Goal: Task Accomplishment & Management: Complete application form

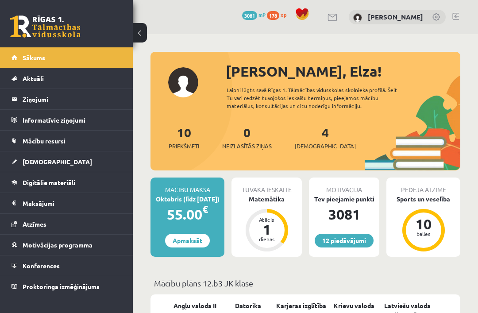
click at [277, 199] on div "Matemātika" at bounding box center [267, 198] width 70 height 9
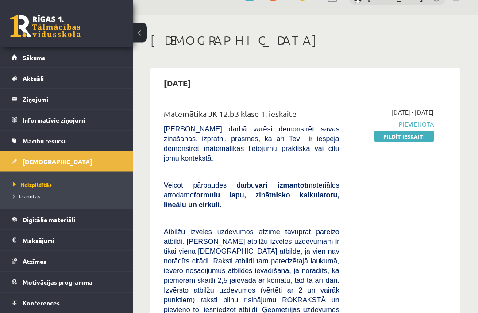
scroll to position [19, 0]
click at [420, 137] on link "Pildīt ieskaiti" at bounding box center [403, 137] width 59 height 12
click at [416, 136] on link "Pildīt ieskaiti" at bounding box center [403, 137] width 59 height 12
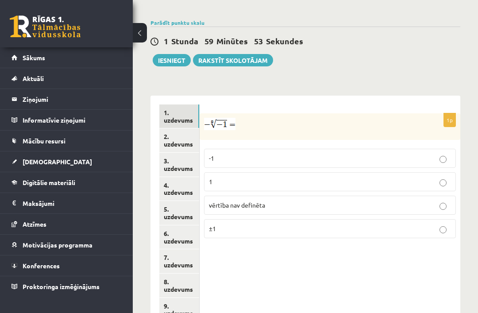
scroll to position [368, 0]
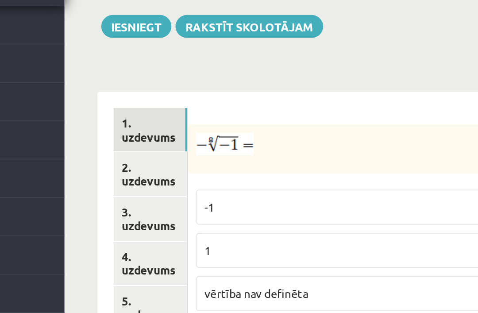
click at [204, 116] on img at bounding box center [219, 122] width 31 height 12
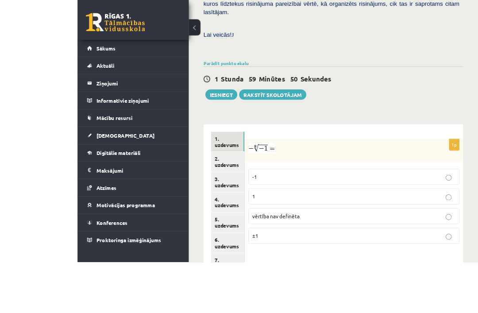
scroll to position [352, 0]
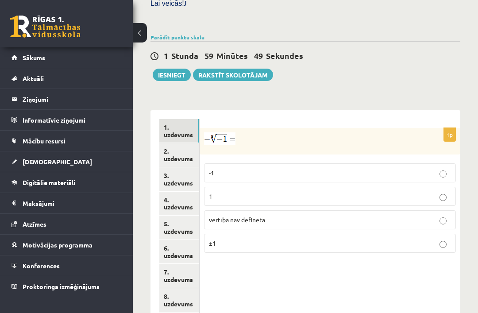
click at [214, 132] on img at bounding box center [219, 138] width 31 height 12
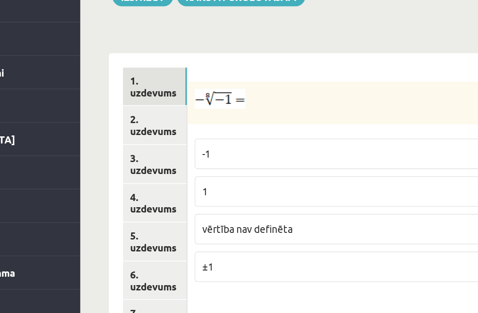
click at [209, 213] on p "vērtība nav definēta" at bounding box center [330, 217] width 242 height 9
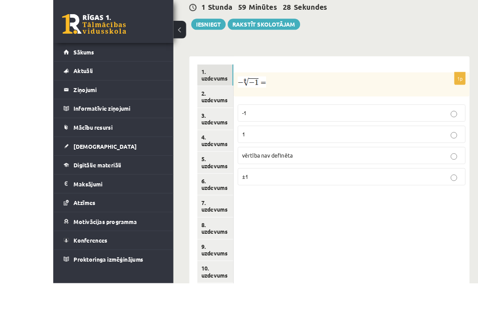
scroll to position [408, 0]
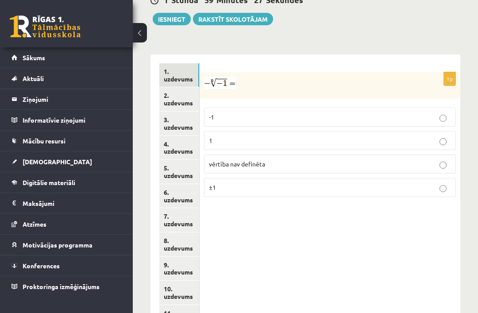
click at [178, 88] on link "2. uzdevums" at bounding box center [179, 99] width 40 height 24
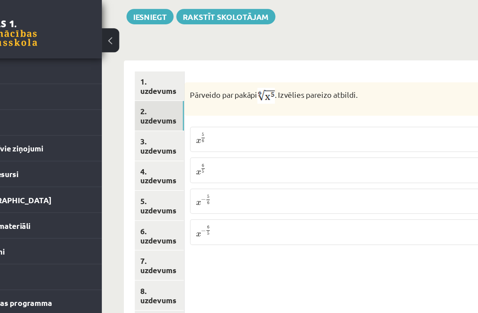
scroll to position [411, 0]
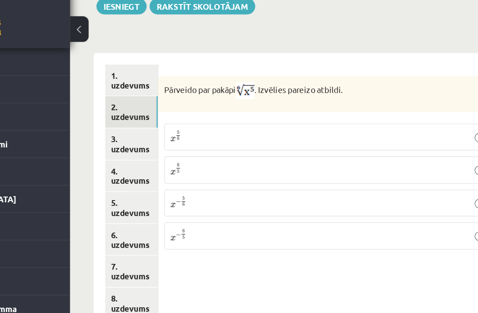
click at [234, 109] on p "x 5 6 x 5 6" at bounding box center [330, 114] width 242 height 11
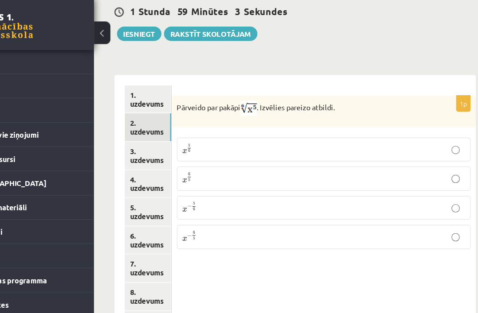
click at [159, 126] on link "3. uzdevums" at bounding box center [179, 138] width 40 height 24
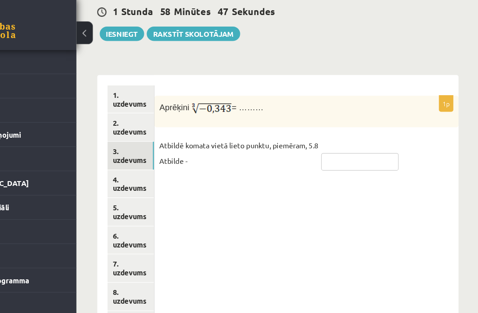
click at [343, 136] on input "text" at bounding box center [376, 143] width 66 height 15
type input "****"
click at [159, 151] on link "4. uzdevums" at bounding box center [179, 163] width 40 height 24
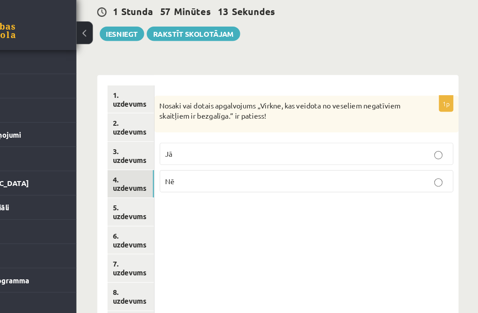
click at [367, 132] on p "Jā" at bounding box center [330, 136] width 242 height 9
click at [159, 175] on link "5. uzdevums" at bounding box center [179, 186] width 40 height 24
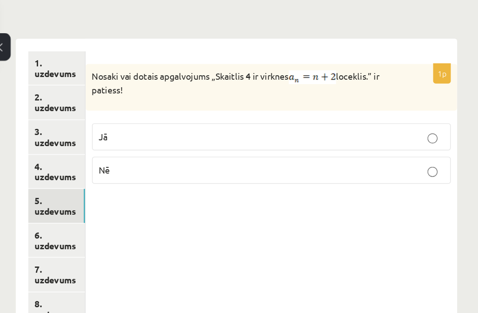
scroll to position [435, 0]
click at [159, 157] on link "6. uzdevums" at bounding box center [179, 169] width 40 height 24
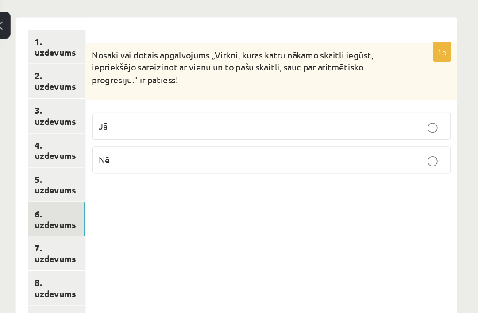
click at [159, 181] on link "7. uzdevums" at bounding box center [179, 193] width 40 height 24
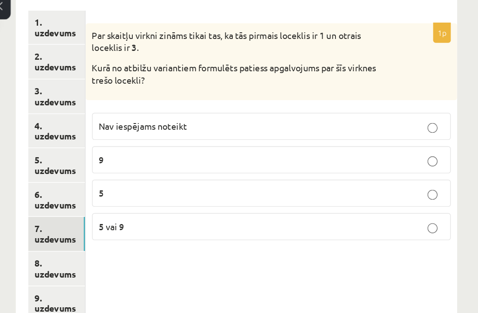
click at [159, 205] on link "8. uzdevums" at bounding box center [179, 217] width 40 height 24
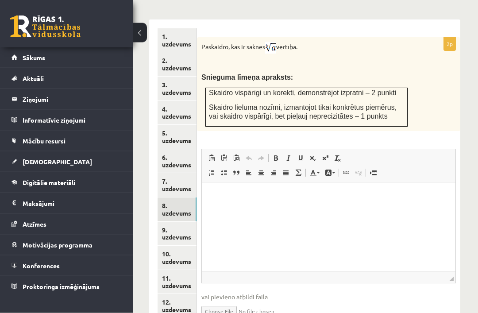
scroll to position [443, 2]
click at [173, 222] on link "9. uzdevums" at bounding box center [177, 234] width 39 height 24
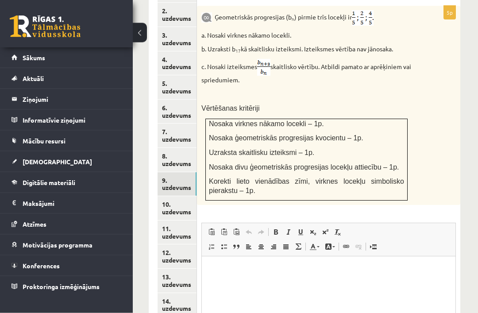
scroll to position [492, 2]
click at [169, 196] on link "10. uzdevums" at bounding box center [177, 208] width 39 height 24
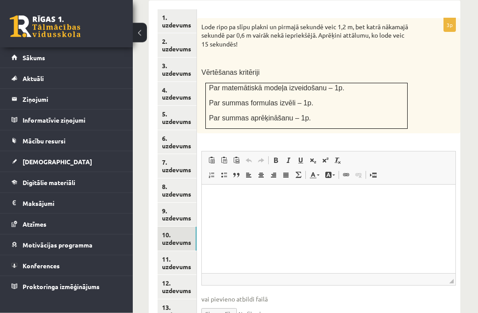
scroll to position [462, 2]
click at [167, 251] on link "11. uzdevums" at bounding box center [177, 263] width 39 height 24
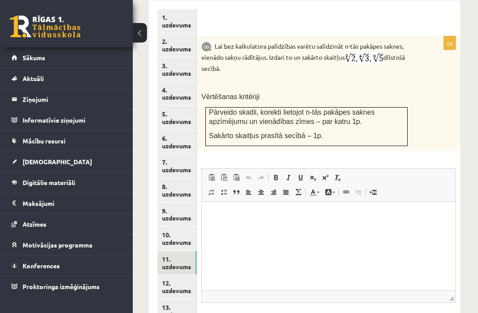
scroll to position [0, 0]
click at [166, 275] on link "12. uzdevums" at bounding box center [177, 287] width 39 height 24
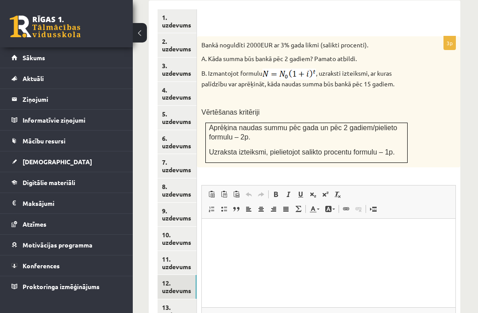
click at [163, 299] on link "13. uzdevums" at bounding box center [177, 311] width 39 height 24
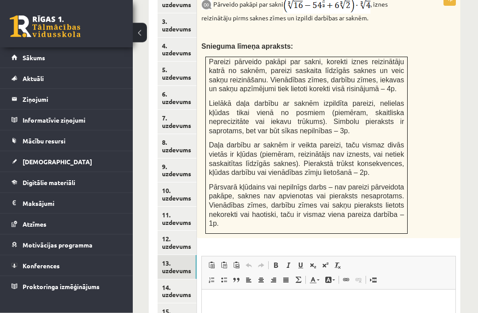
scroll to position [508, 2]
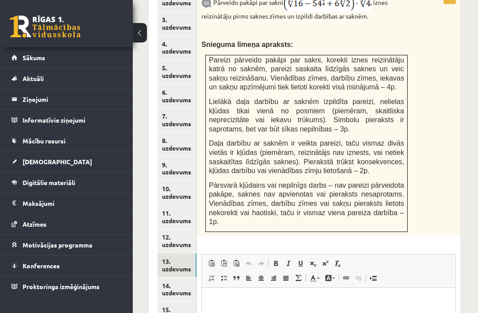
click at [166, 278] on link "14. uzdevums" at bounding box center [177, 290] width 39 height 24
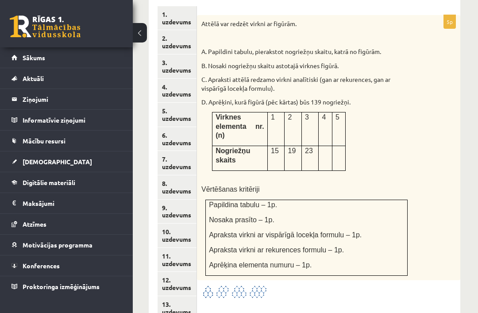
scroll to position [463, 2]
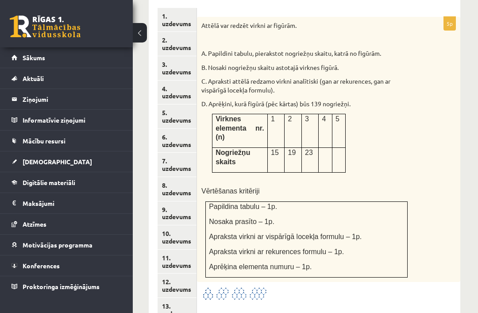
click at [228, 286] on img at bounding box center [234, 293] width 66 height 15
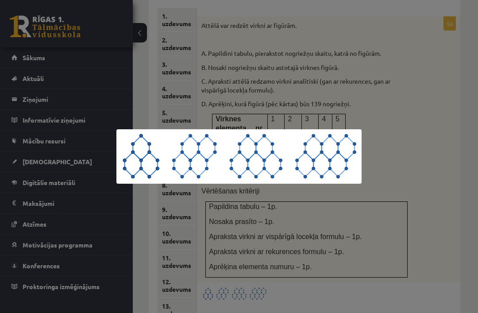
click at [154, 90] on div at bounding box center [239, 156] width 478 height 313
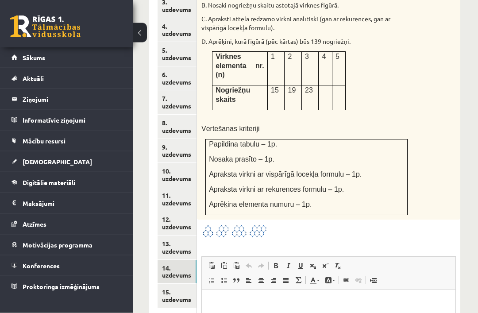
scroll to position [529, 2]
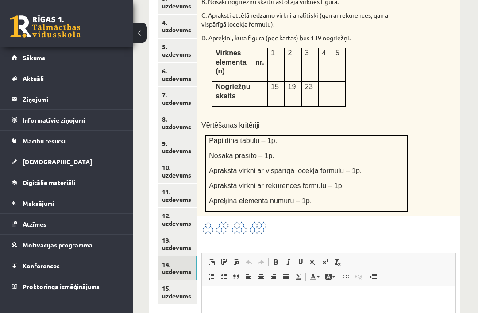
click at [167, 280] on link "15. uzdevums" at bounding box center [177, 292] width 39 height 24
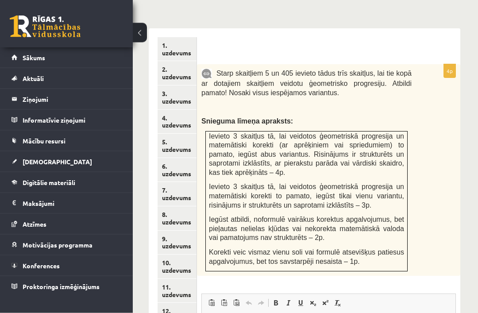
scroll to position [434, 2]
click at [178, 166] on link "6. uzdevums" at bounding box center [177, 170] width 39 height 24
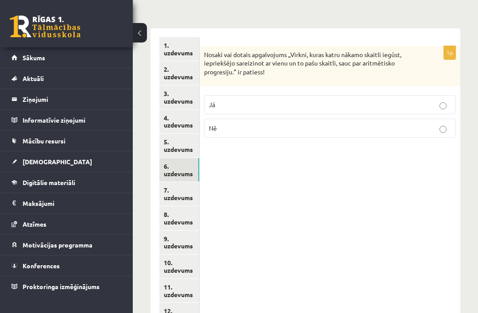
scroll to position [434, 0]
click at [170, 136] on link "5. uzdevums" at bounding box center [179, 146] width 40 height 24
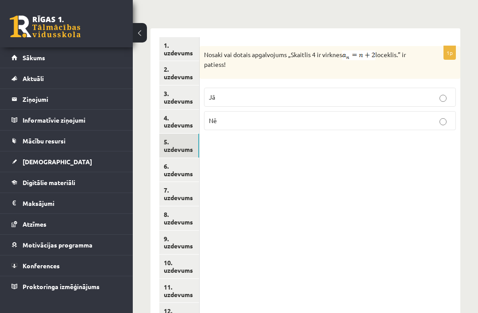
click at [169, 110] on link "4. uzdevums" at bounding box center [179, 122] width 40 height 24
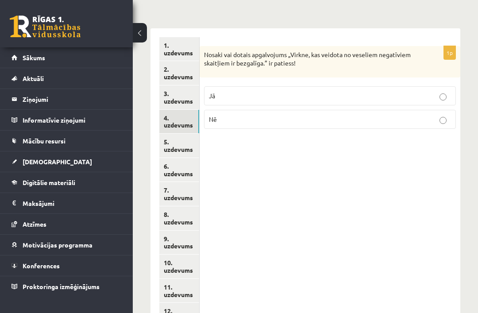
click at [181, 134] on link "5. uzdevums" at bounding box center [179, 146] width 40 height 24
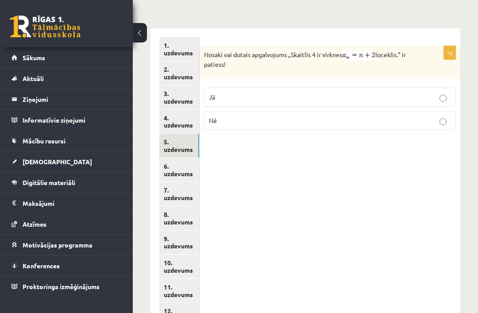
click at [192, 158] on link "6. uzdevums" at bounding box center [179, 170] width 40 height 24
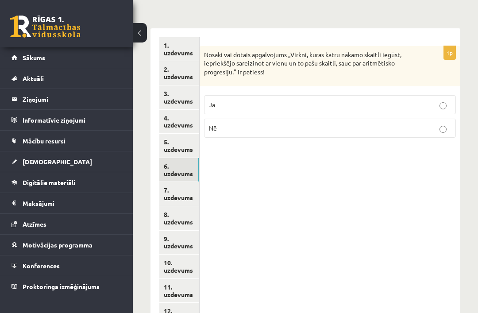
click at [190, 182] on link "7. uzdevums" at bounding box center [179, 194] width 40 height 24
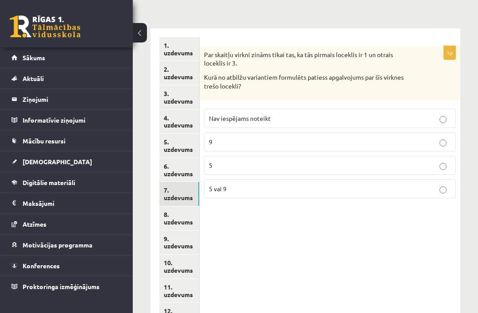
click at [184, 206] on link "8. uzdevums" at bounding box center [179, 218] width 40 height 24
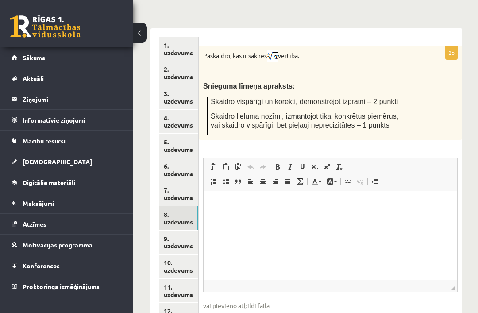
scroll to position [0, 0]
click at [191, 231] on link "9. uzdevums" at bounding box center [178, 243] width 39 height 24
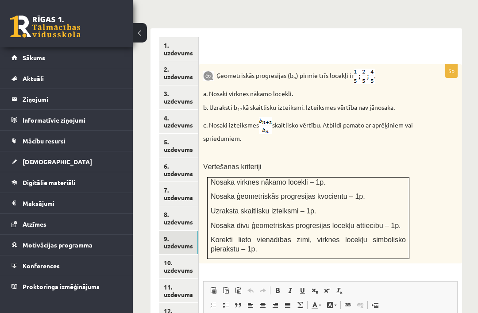
click at [176, 258] on link "10. uzdevums" at bounding box center [178, 267] width 39 height 24
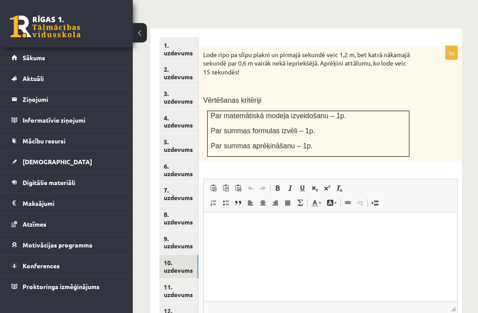
click at [181, 282] on link "11. uzdevums" at bounding box center [178, 291] width 39 height 24
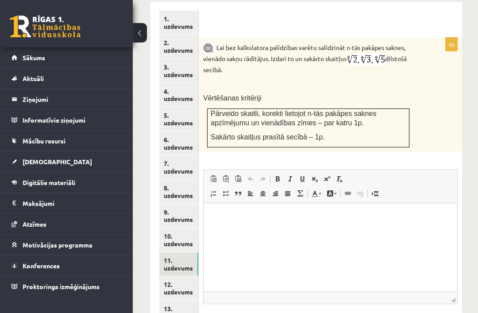
click at [189, 276] on link "12. uzdevums" at bounding box center [178, 288] width 39 height 24
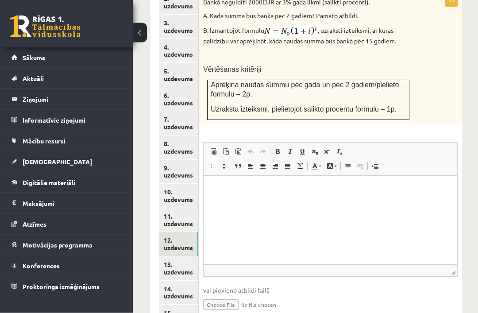
click at [182, 257] on link "13. uzdevums" at bounding box center [178, 269] width 39 height 24
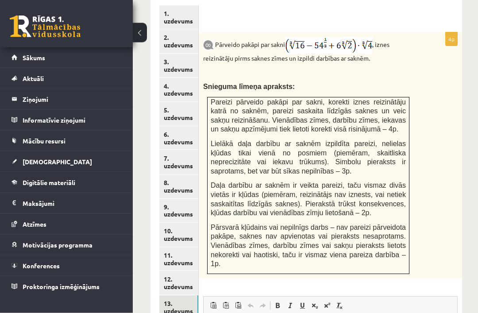
scroll to position [509, 0]
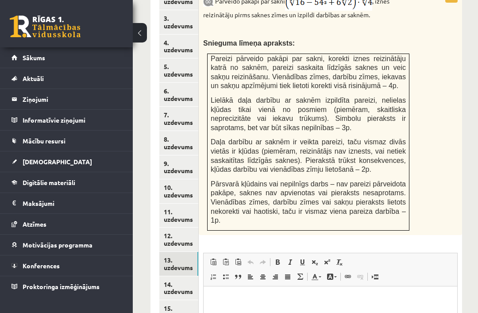
click at [185, 276] on link "14. uzdevums" at bounding box center [178, 288] width 39 height 24
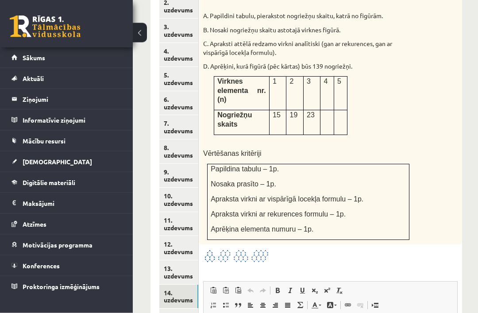
scroll to position [502, 0]
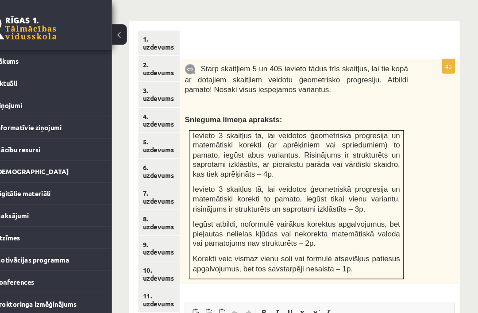
scroll to position [440, 2]
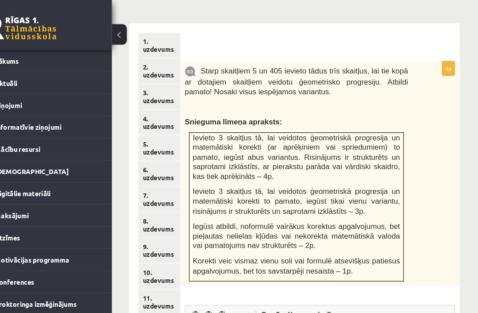
click at [158, 152] on link "6. uzdevums" at bounding box center [177, 164] width 39 height 24
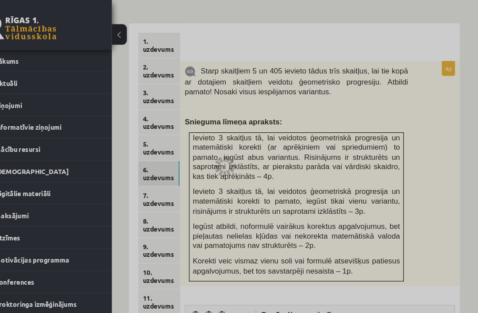
scroll to position [440, 0]
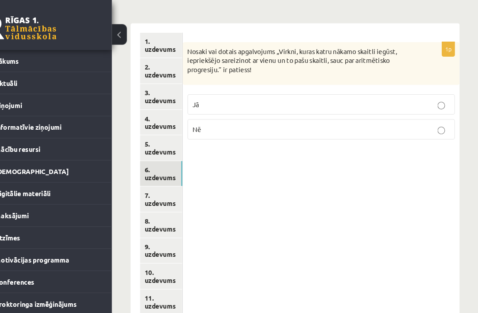
click at [159, 133] on link "5. uzdevums" at bounding box center [179, 139] width 40 height 24
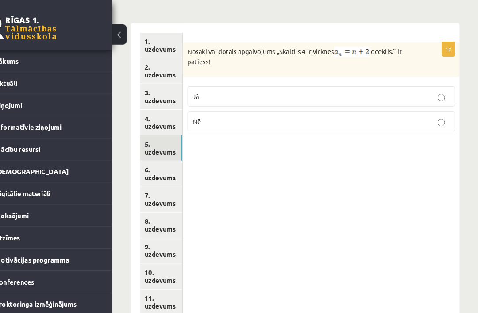
click at [159, 152] on link "6. uzdevums" at bounding box center [179, 164] width 40 height 24
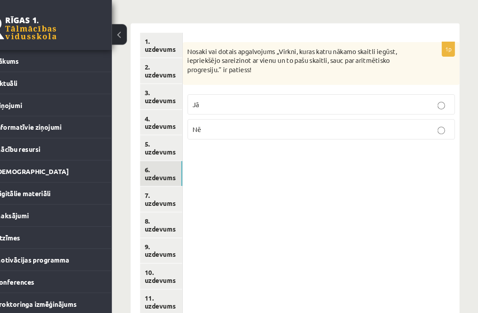
click at [159, 176] on link "7. uzdevums" at bounding box center [179, 188] width 40 height 24
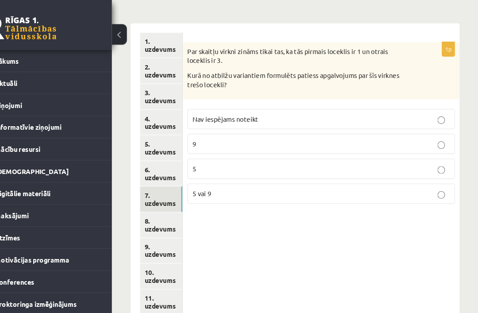
click at [159, 152] on link "6. uzdevums" at bounding box center [179, 164] width 40 height 24
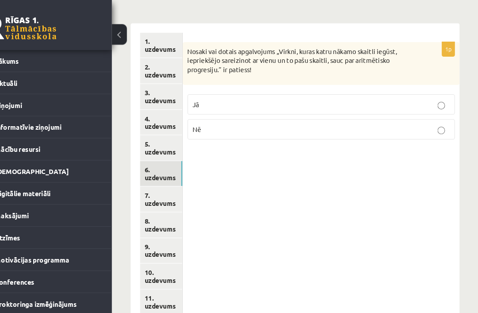
click at [398, 117] on p "Nē" at bounding box center [330, 121] width 242 height 9
click at [159, 176] on link "7. uzdevums" at bounding box center [179, 188] width 40 height 24
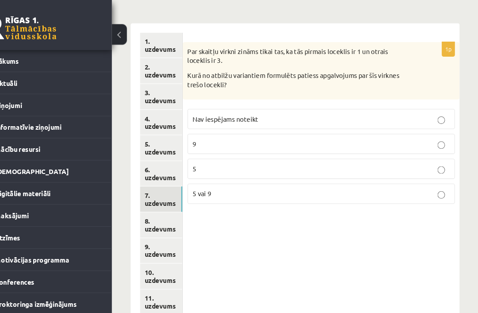
click at [159, 200] on link "8. uzdevums" at bounding box center [179, 212] width 40 height 24
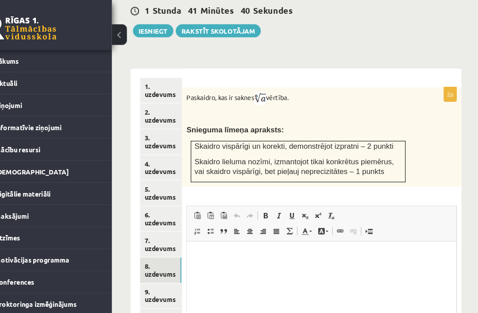
scroll to position [398, 0]
click at [159, 266] on link "9. uzdevums" at bounding box center [178, 278] width 39 height 24
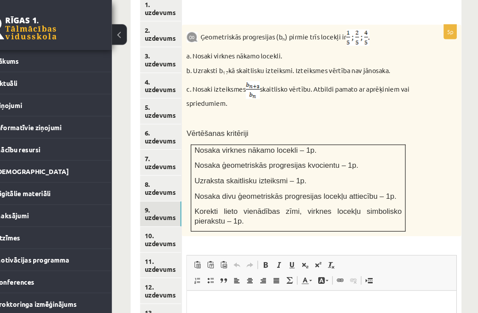
scroll to position [477, 0]
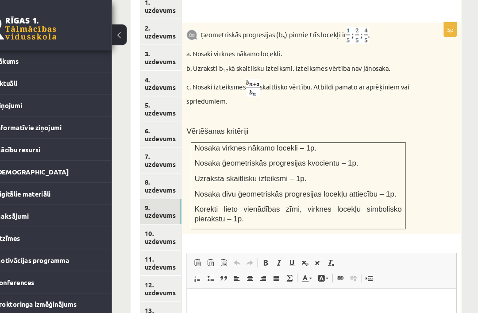
click at [159, 212] on link "10. uzdevums" at bounding box center [178, 224] width 39 height 24
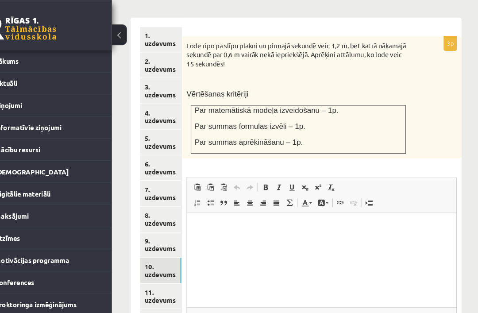
scroll to position [446, 0]
click at [159, 267] on link "11. uzdevums" at bounding box center [178, 279] width 39 height 24
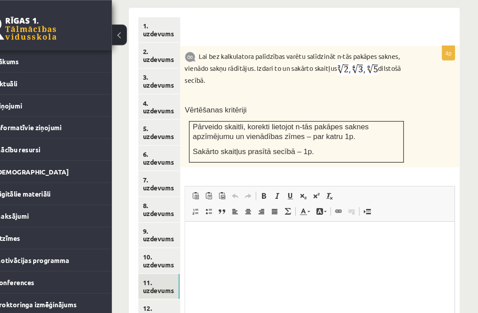
scroll to position [455, 2]
click at [158, 282] on link "12. uzdevums" at bounding box center [177, 294] width 39 height 24
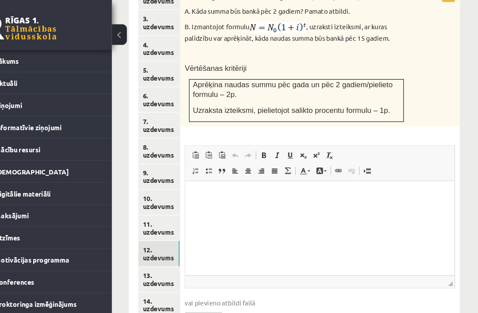
scroll to position [510, 2]
click at [158, 251] on link "13. uzdevums" at bounding box center [177, 263] width 39 height 24
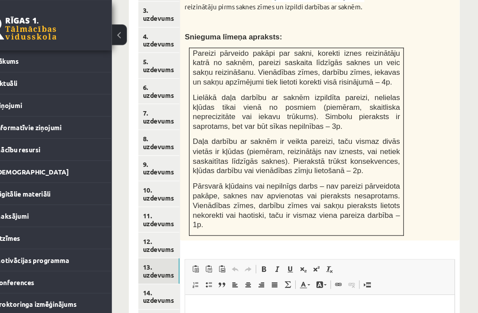
scroll to position [518, 2]
click at [158, 267] on link "14. uzdevums" at bounding box center [177, 279] width 39 height 24
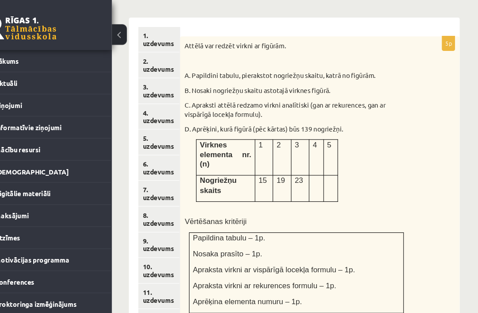
scroll to position [446, 2]
click at [207, 288] on div "5p Attēlā var redzēt virkni ar figūrām. A. Papildini tabulu, pierakstot nogriež…" at bounding box center [328, 277] width 263 height 486
click at [201, 304] on img at bounding box center [234, 311] width 66 height 15
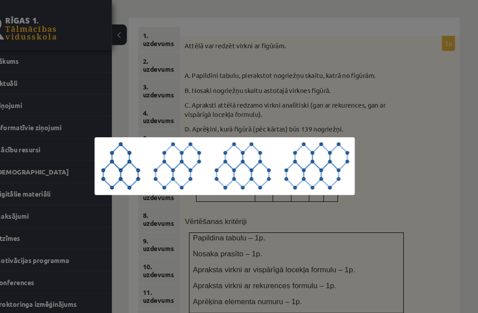
click at [410, 143] on div at bounding box center [239, 156] width 478 height 313
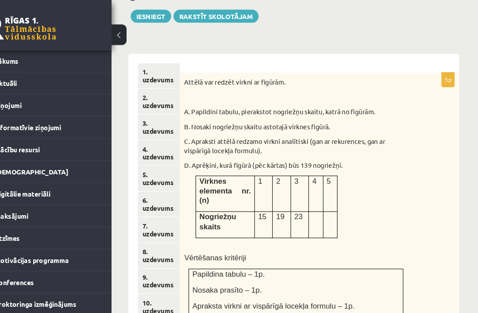
scroll to position [411, 2]
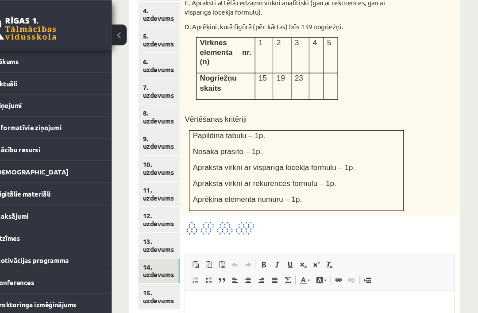
click at [158, 267] on link "15. uzdevums" at bounding box center [177, 279] width 39 height 24
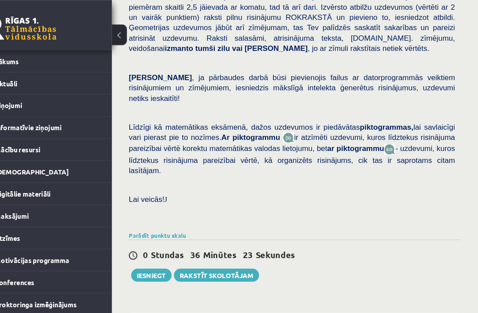
scroll to position [167, 2]
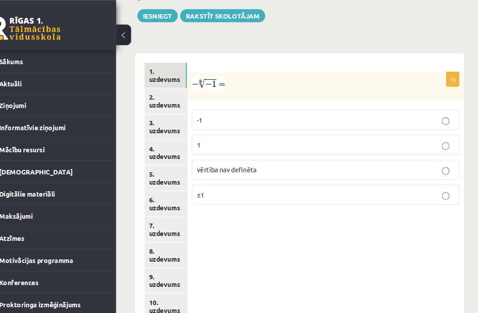
scroll to position [412, 0]
click at [159, 87] on link "2. uzdevums" at bounding box center [179, 95] width 40 height 24
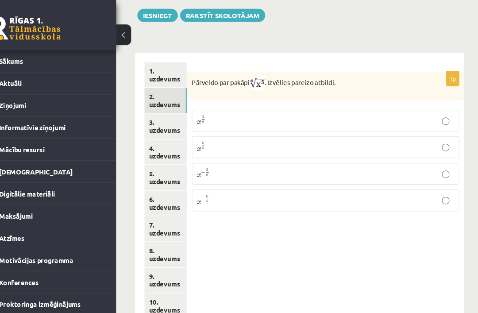
click at [159, 108] on link "3. uzdevums" at bounding box center [179, 119] width 40 height 24
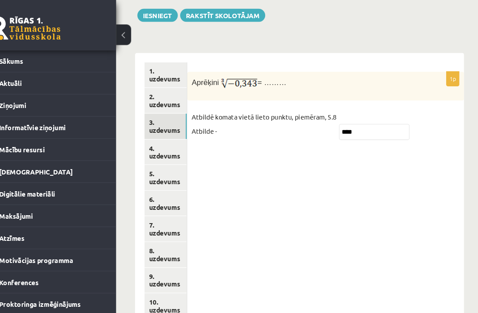
click at [159, 135] on link "4. uzdevums" at bounding box center [179, 143] width 40 height 24
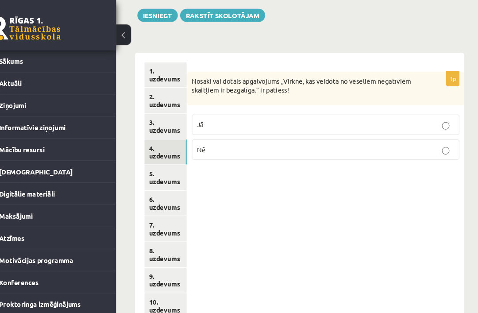
click at [159, 159] on link "5. uzdevums" at bounding box center [179, 167] width 40 height 24
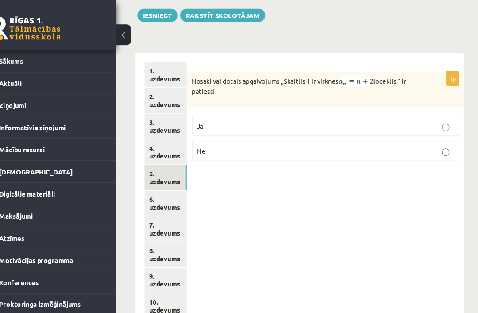
click at [421, 114] on p "Jā" at bounding box center [330, 118] width 242 height 9
click at [159, 188] on link "6. uzdevums" at bounding box center [179, 192] width 40 height 24
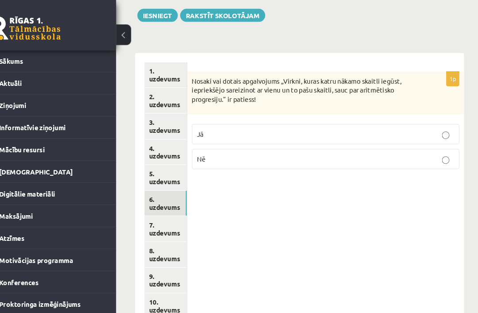
click at [159, 204] on link "7. uzdevums" at bounding box center [179, 216] width 40 height 24
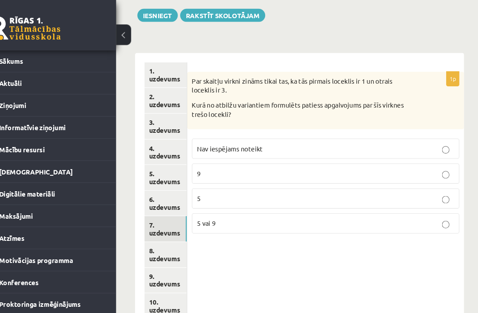
click at [159, 232] on link "8. uzdevums" at bounding box center [179, 240] width 40 height 24
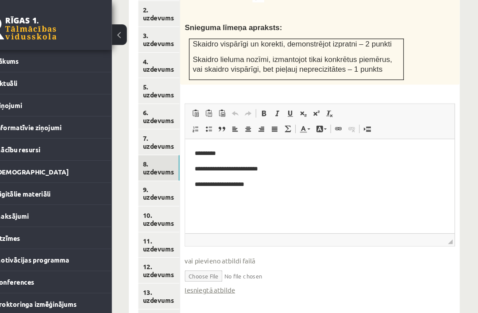
scroll to position [494, 2]
click at [158, 170] on link "9. uzdevums" at bounding box center [177, 182] width 39 height 24
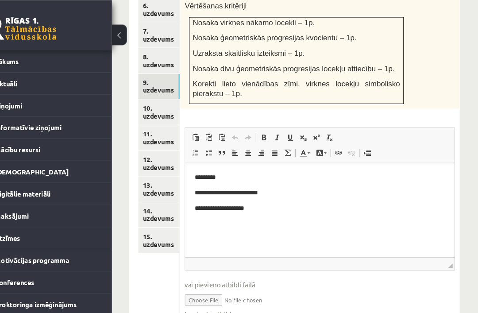
scroll to position [596, 2]
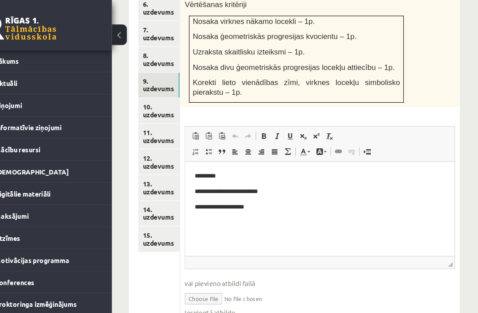
click at [158, 93] on link "10. uzdevums" at bounding box center [177, 104] width 39 height 24
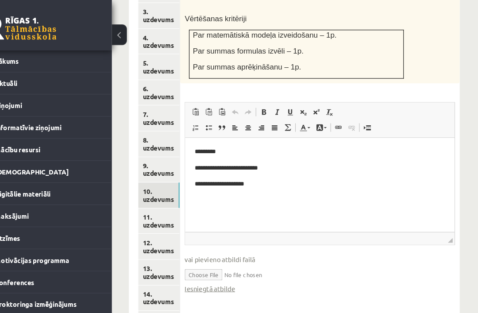
scroll to position [0, 0]
click at [158, 196] on link "11. uzdevums" at bounding box center [177, 208] width 39 height 24
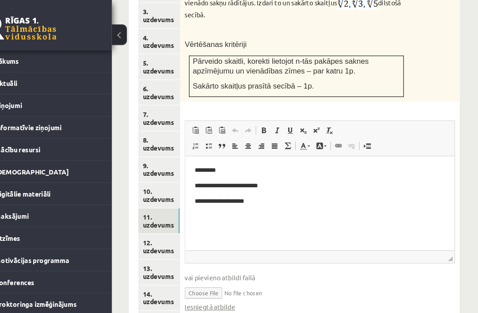
click at [158, 244] on link "13. uzdevums" at bounding box center [177, 256] width 39 height 24
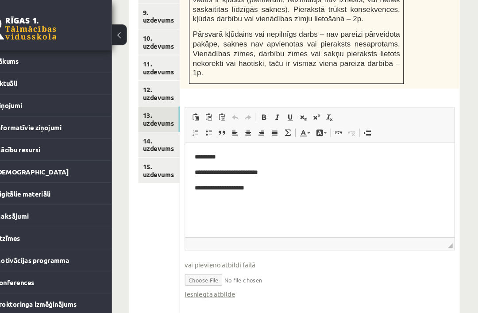
scroll to position [661, 2]
click at [158, 124] on link "14. uzdevums" at bounding box center [177, 136] width 39 height 24
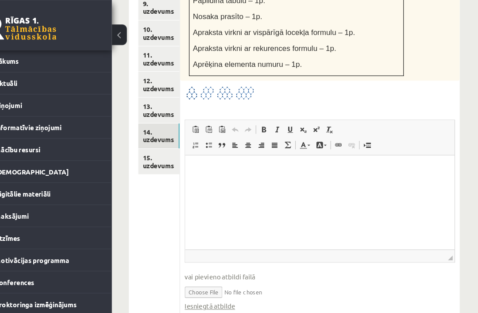
scroll to position [669, 2]
click at [222, 182] on html at bounding box center [312, 168] width 254 height 27
click at [158, 140] on link "15. uzdevums" at bounding box center [177, 152] width 39 height 24
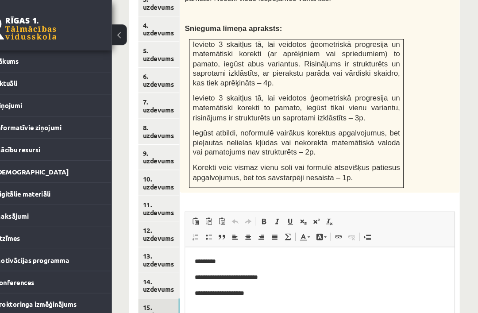
scroll to position [0, 0]
click at [158, 257] on link "14. uzdevums" at bounding box center [177, 269] width 39 height 24
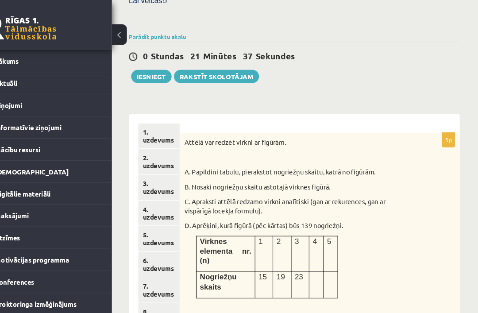
scroll to position [319, 2]
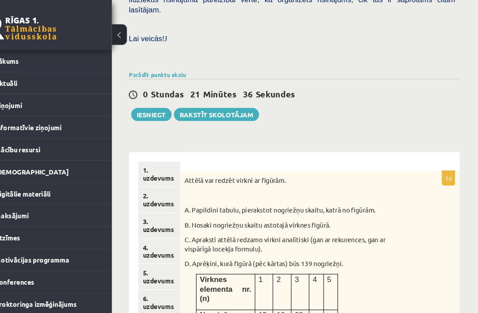
click at [151, 102] on button "Iesniegt" at bounding box center [170, 108] width 38 height 12
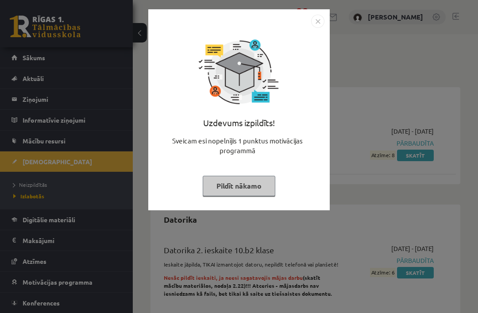
click at [253, 189] on button "Pildīt nākamo" at bounding box center [239, 186] width 73 height 20
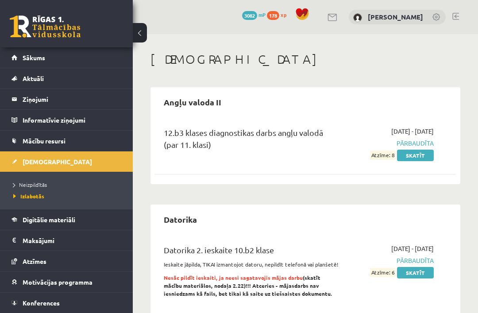
click at [41, 58] on span "Sākums" at bounding box center [34, 58] width 23 height 8
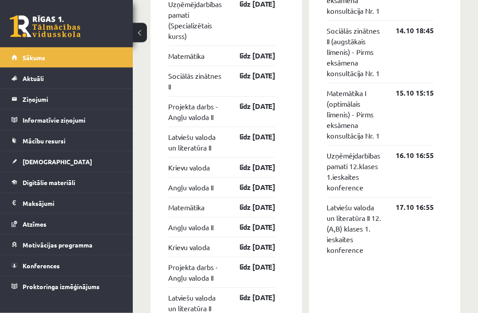
scroll to position [1060, 0]
